Goal: Obtain resource: Obtain resource

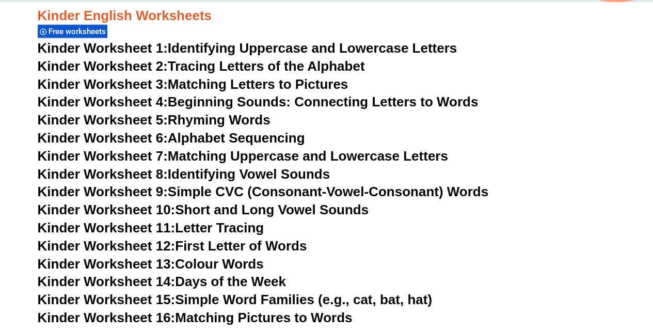
click at [290, 45] on link "Kinder Worksheet 1: Identifying Uppercase and Lowercase Letters" at bounding box center [247, 47] width 419 height 15
click at [221, 155] on link "Kinder Worksheet 7: Matching Uppercase and Lowercase Letters" at bounding box center [243, 155] width 410 height 15
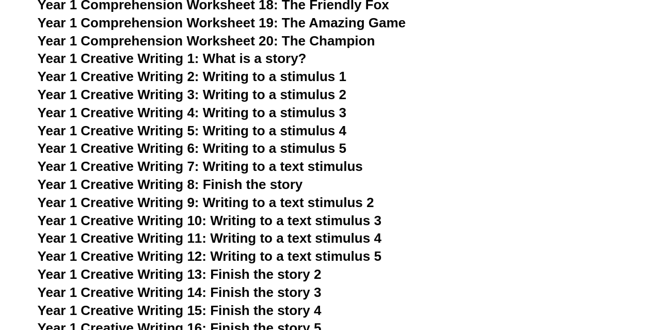
scroll to position [1806, 0]
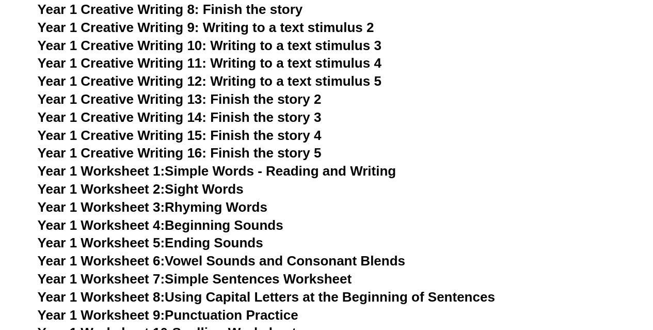
click at [236, 171] on link "Year 1 Worksheet 1: Simple Words - Reading and Writing" at bounding box center [217, 170] width 359 height 15
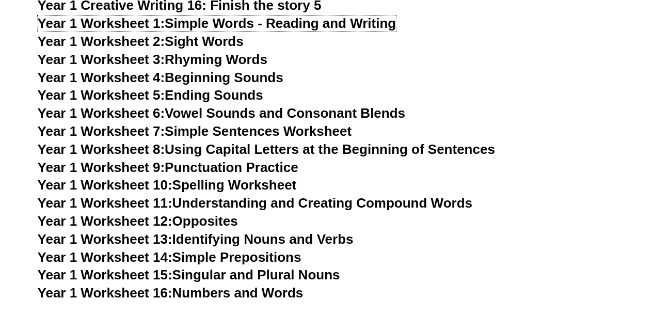
scroll to position [2012, 0]
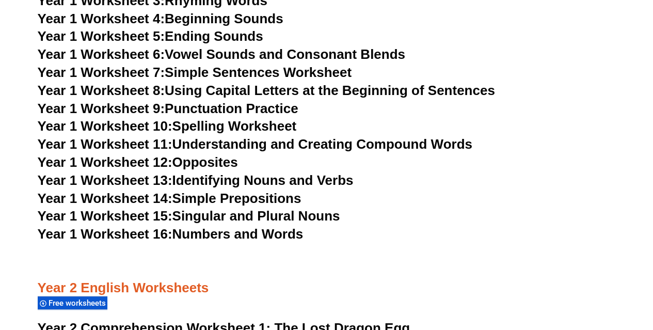
click at [231, 127] on link "Year 1 Worksheet 10: Spelling Worksheet" at bounding box center [167, 125] width 259 height 15
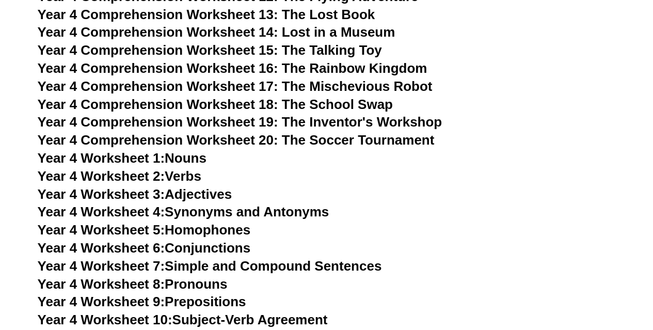
scroll to position [4334, 0]
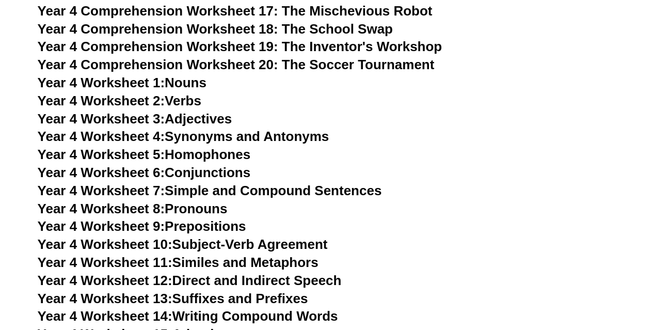
click at [178, 82] on link "Year 4 Worksheet 1: Nouns" at bounding box center [122, 82] width 169 height 15
click at [199, 117] on link "Year 4 Worksheet 3: Adjectives" at bounding box center [135, 118] width 195 height 15
click at [227, 139] on link "Year 4 Worksheet 4: Synonyms and Antonyms" at bounding box center [184, 135] width 292 height 15
click at [227, 173] on link "Year 4 Worksheet 6: Conjunctions" at bounding box center [144, 172] width 213 height 15
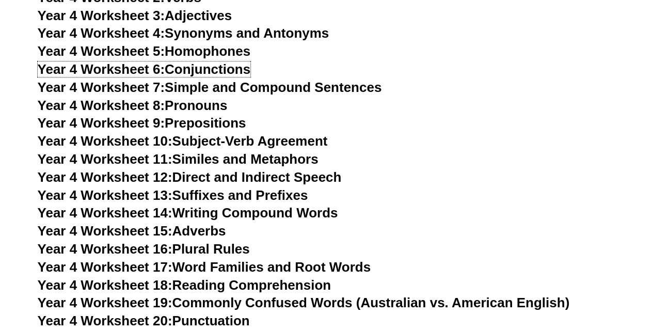
scroll to position [4489, 0]
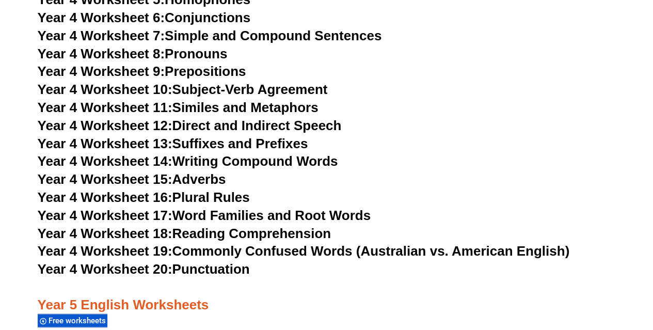
click at [275, 158] on link "Year 4 Worksheet 14: Writing Compound Words" at bounding box center [188, 160] width 300 height 15
click at [229, 197] on link "Year 4 Worksheet 16: Plural Rules" at bounding box center [144, 196] width 212 height 15
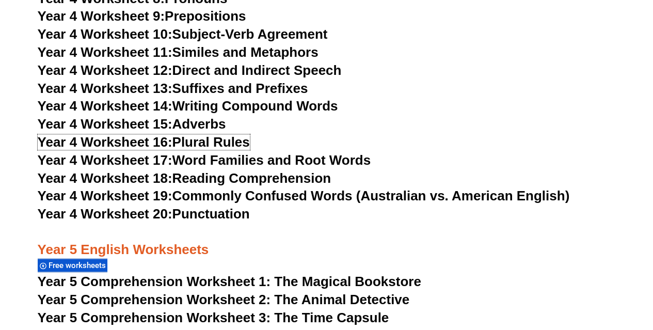
scroll to position [4592, 0]
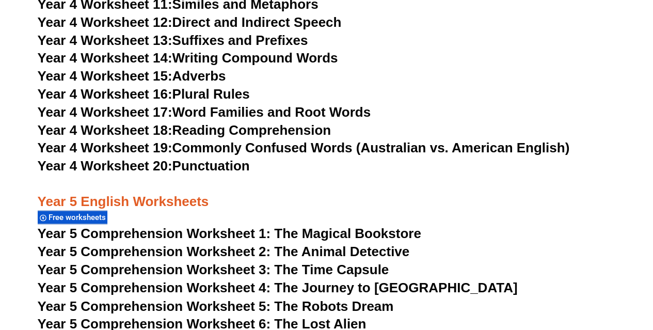
click at [258, 127] on link "Year 4 Worksheet 18: Reading Comprehension" at bounding box center [184, 129] width 293 height 15
click at [200, 167] on link "Year 4 Worksheet 20: Punctuation" at bounding box center [144, 165] width 212 height 15
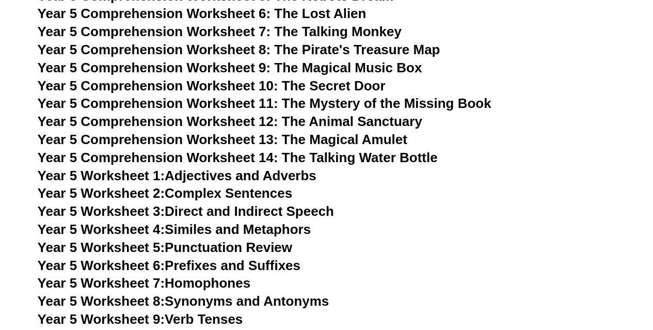
scroll to position [5211, 0]
